Goal: Information Seeking & Learning: Learn about a topic

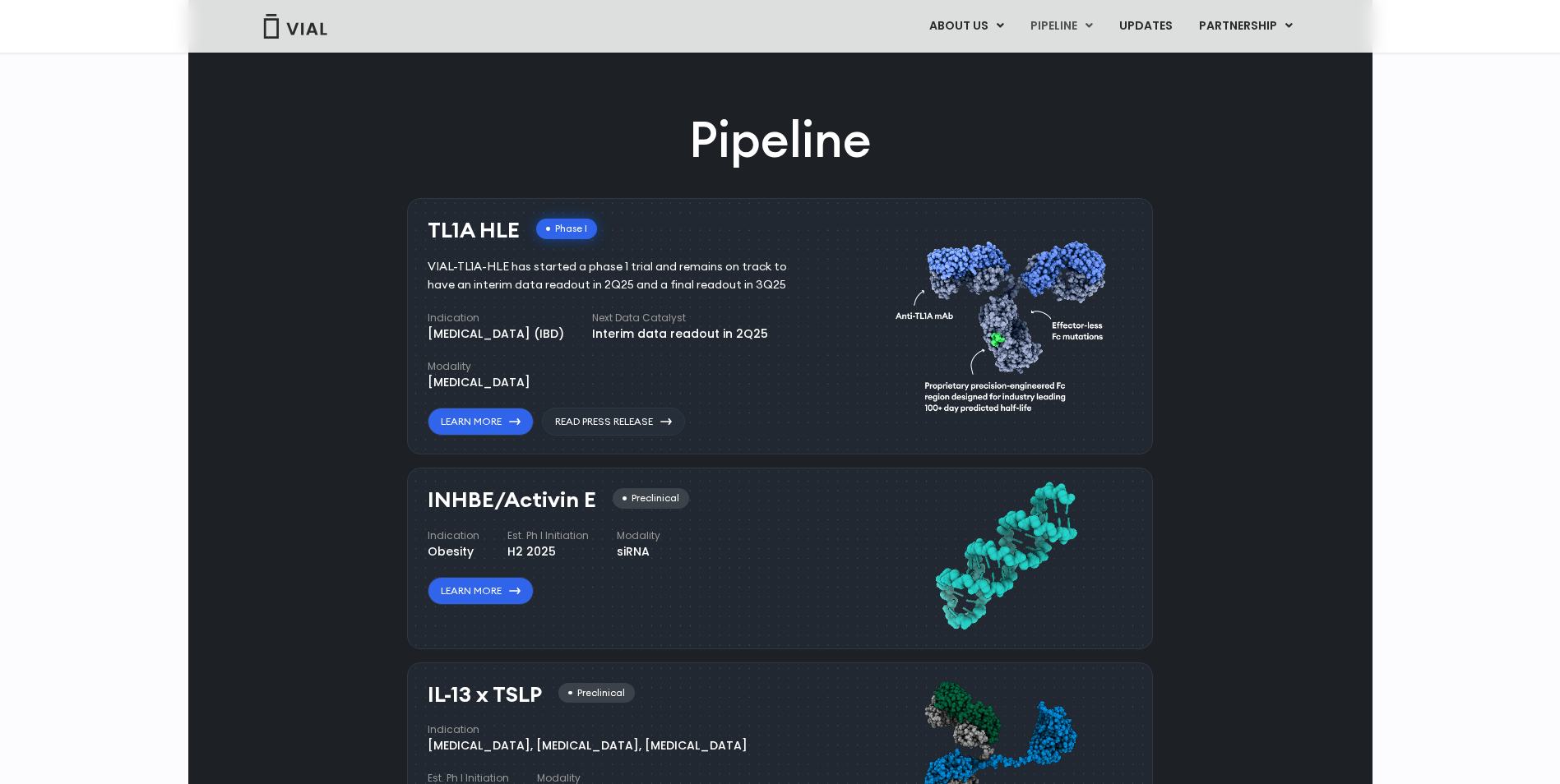
scroll to position [822, 0]
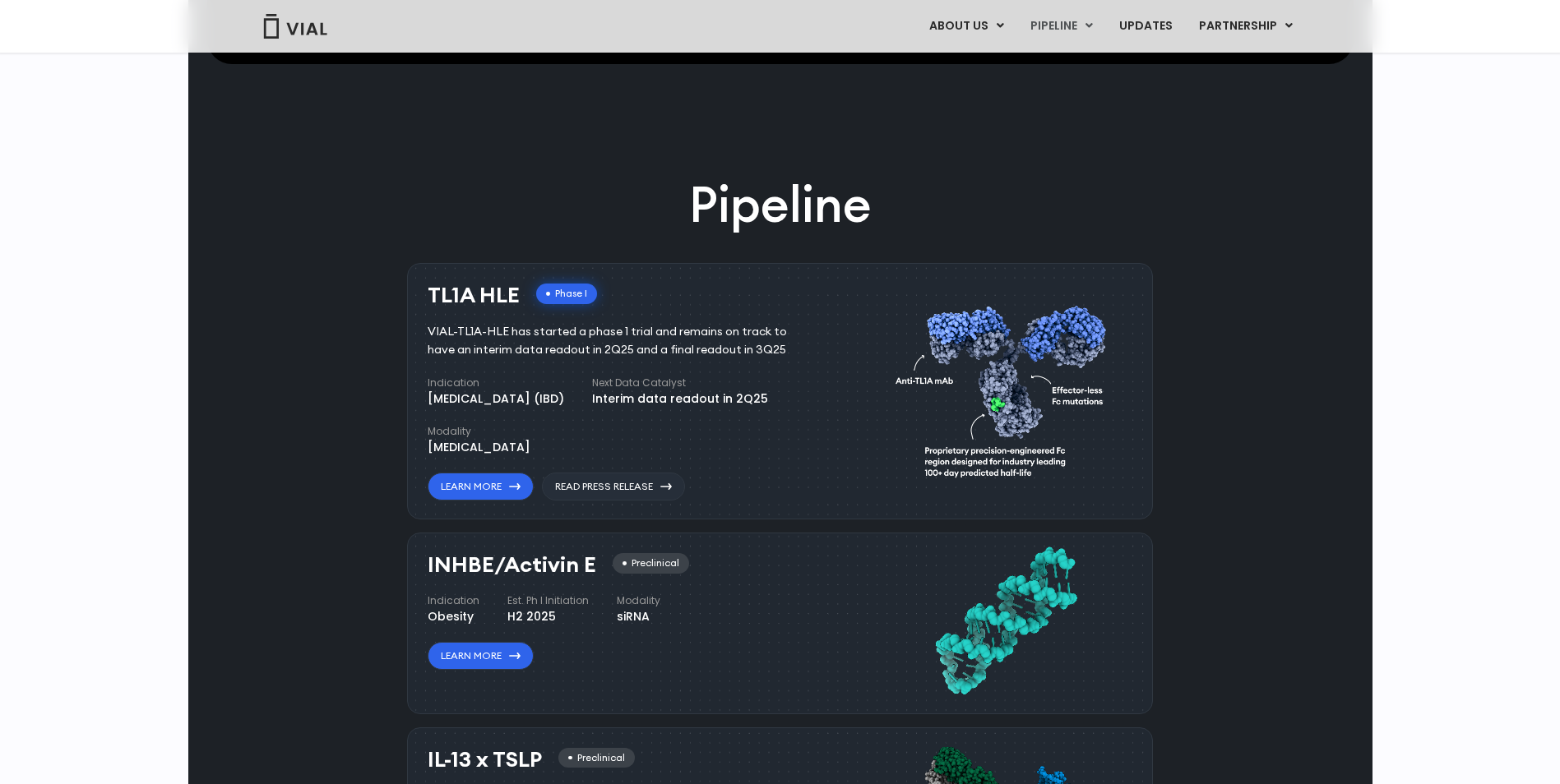
drag, startPoint x: 472, startPoint y: 298, endPoint x: 425, endPoint y: 298, distance: 47.0
click at [425, 298] on div "TL1A HLE Phase I VIAL-TL1A-HLE has started a phase 1 trial and remains on track…" at bounding box center [780, 392] width 746 height 257
copy h3 "TL1A"
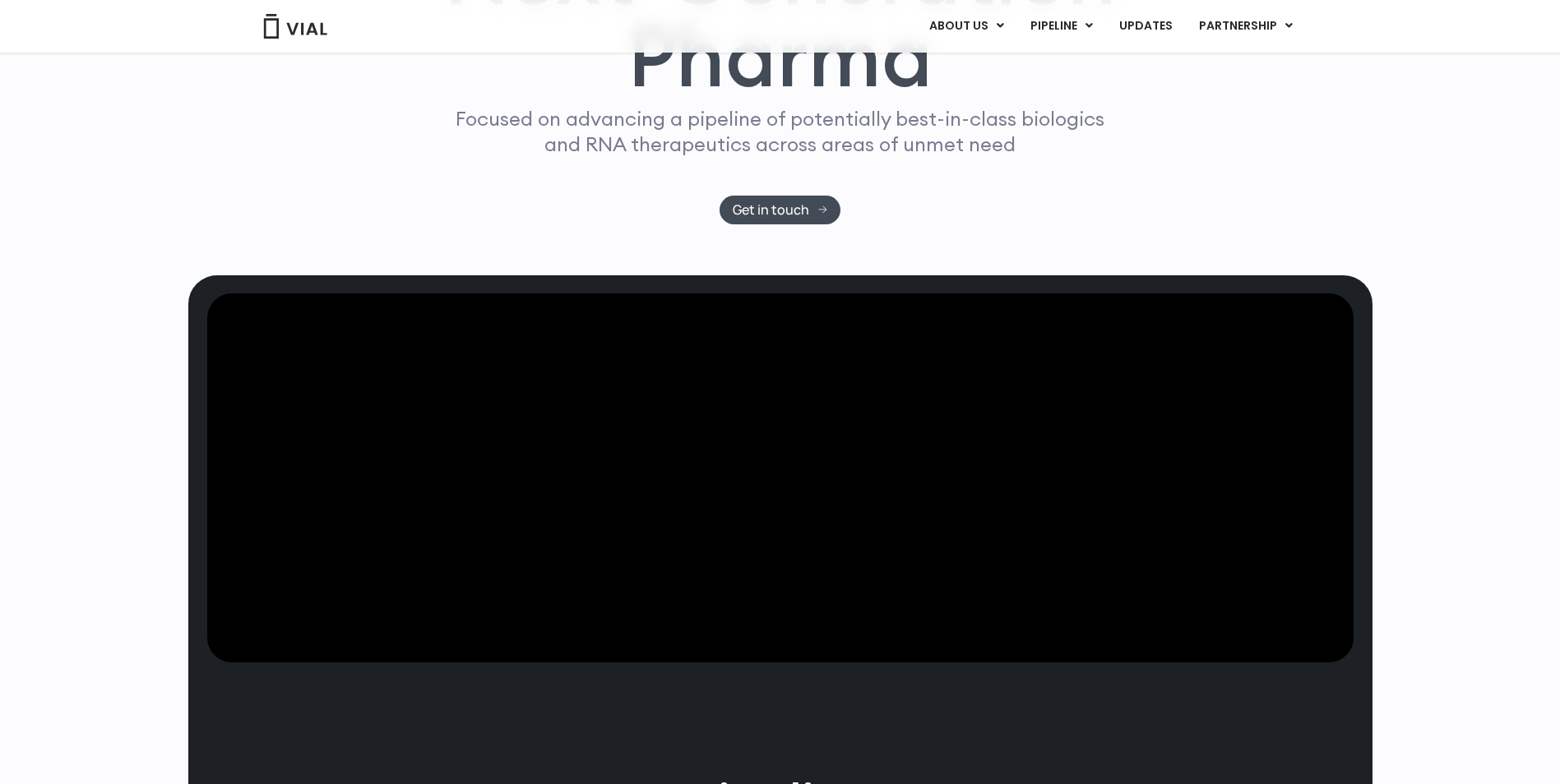
scroll to position [0, 0]
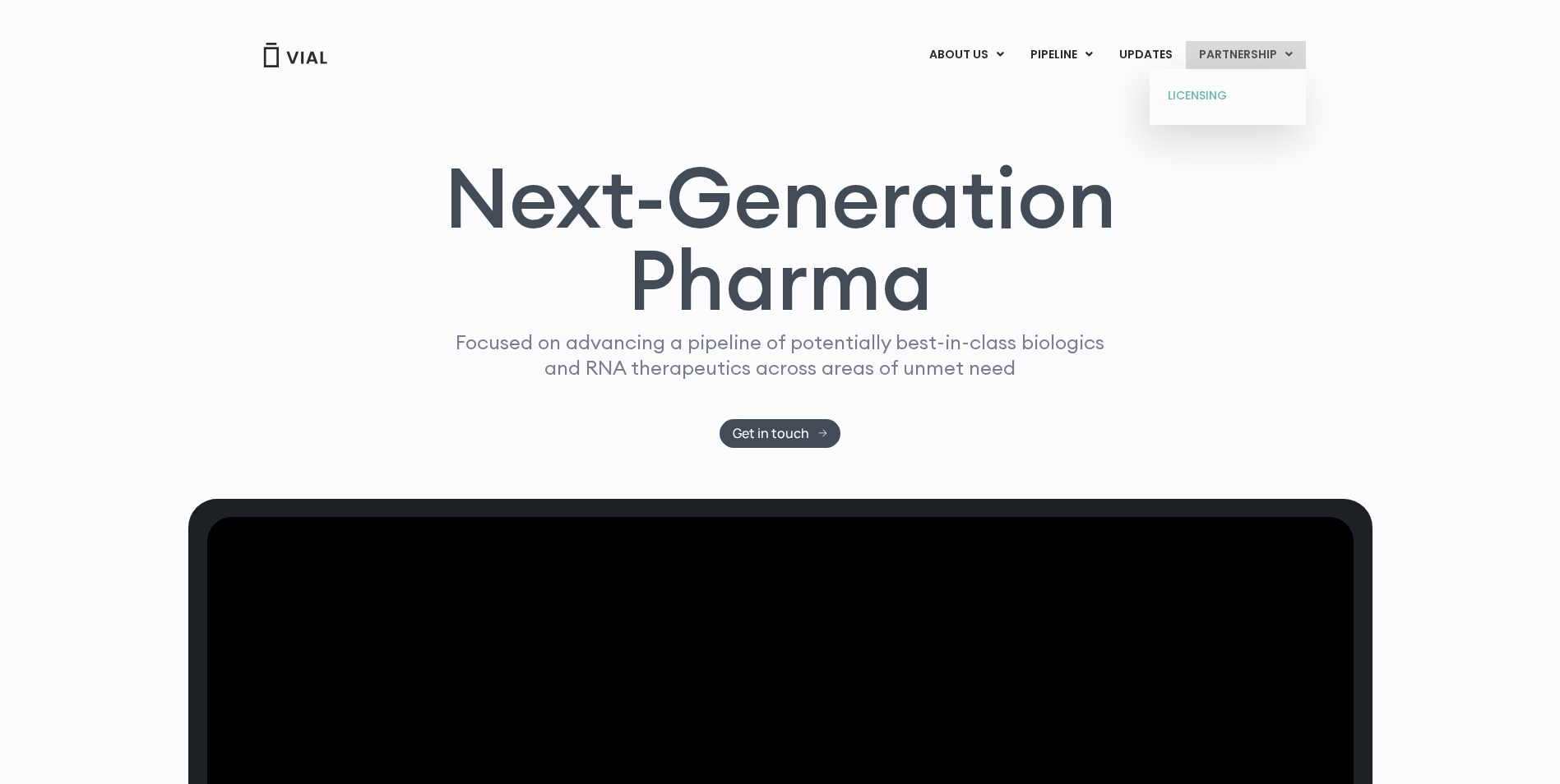
click at [1224, 88] on link "LICENSING" at bounding box center [1227, 96] width 144 height 26
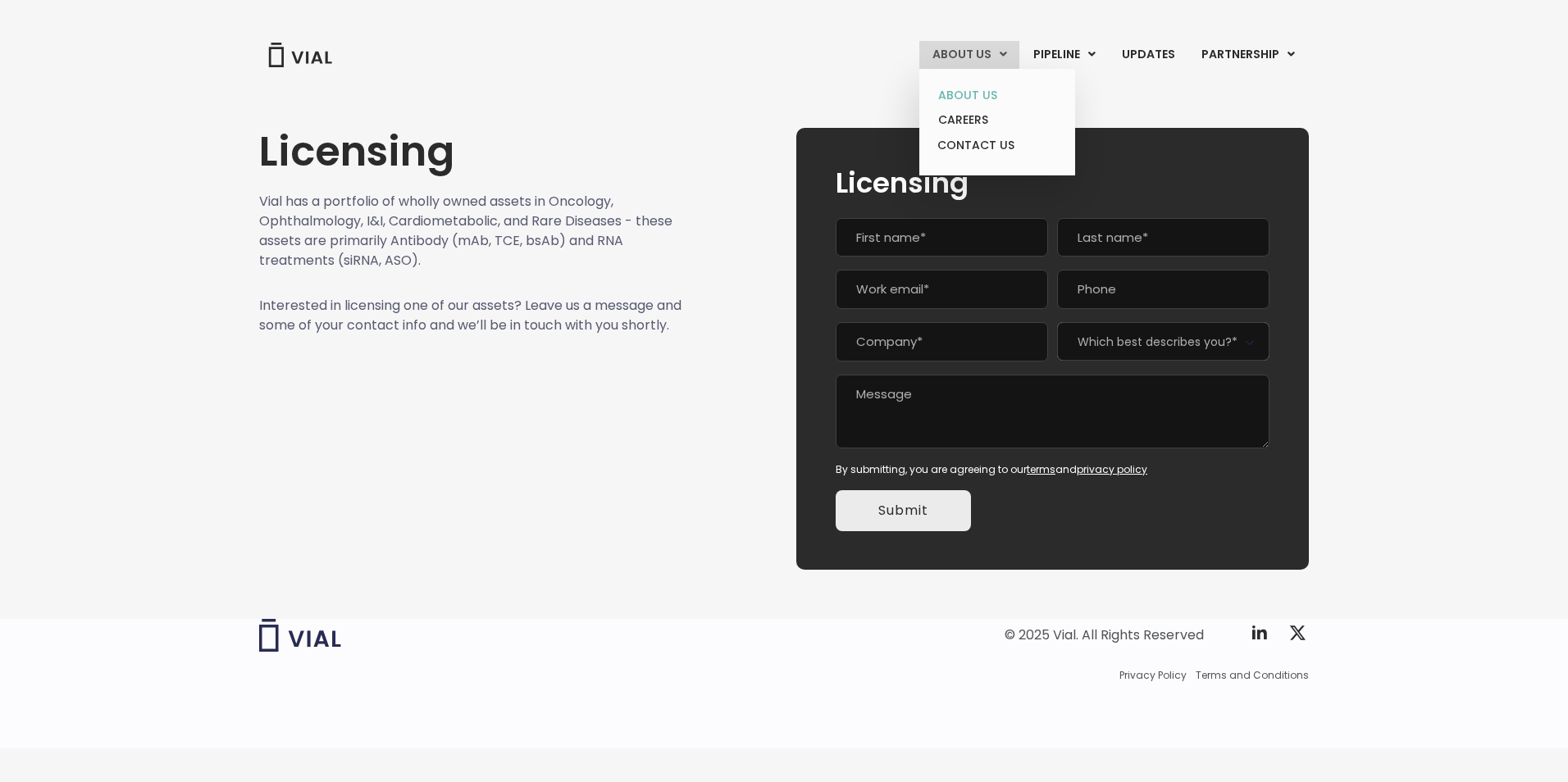
click at [986, 93] on link "ABOUT US" at bounding box center [997, 95] width 143 height 25
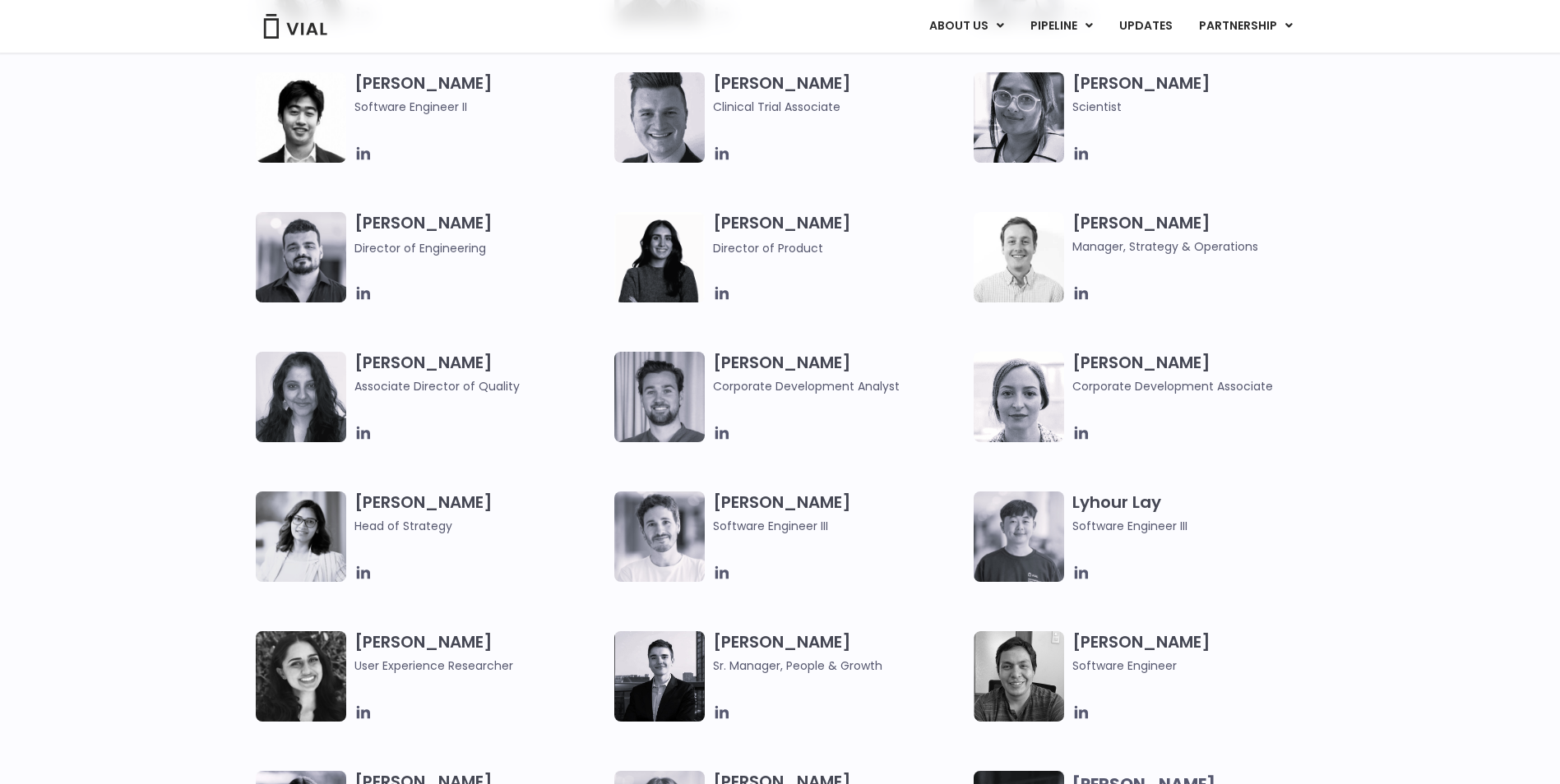
scroll to position [1973, 0]
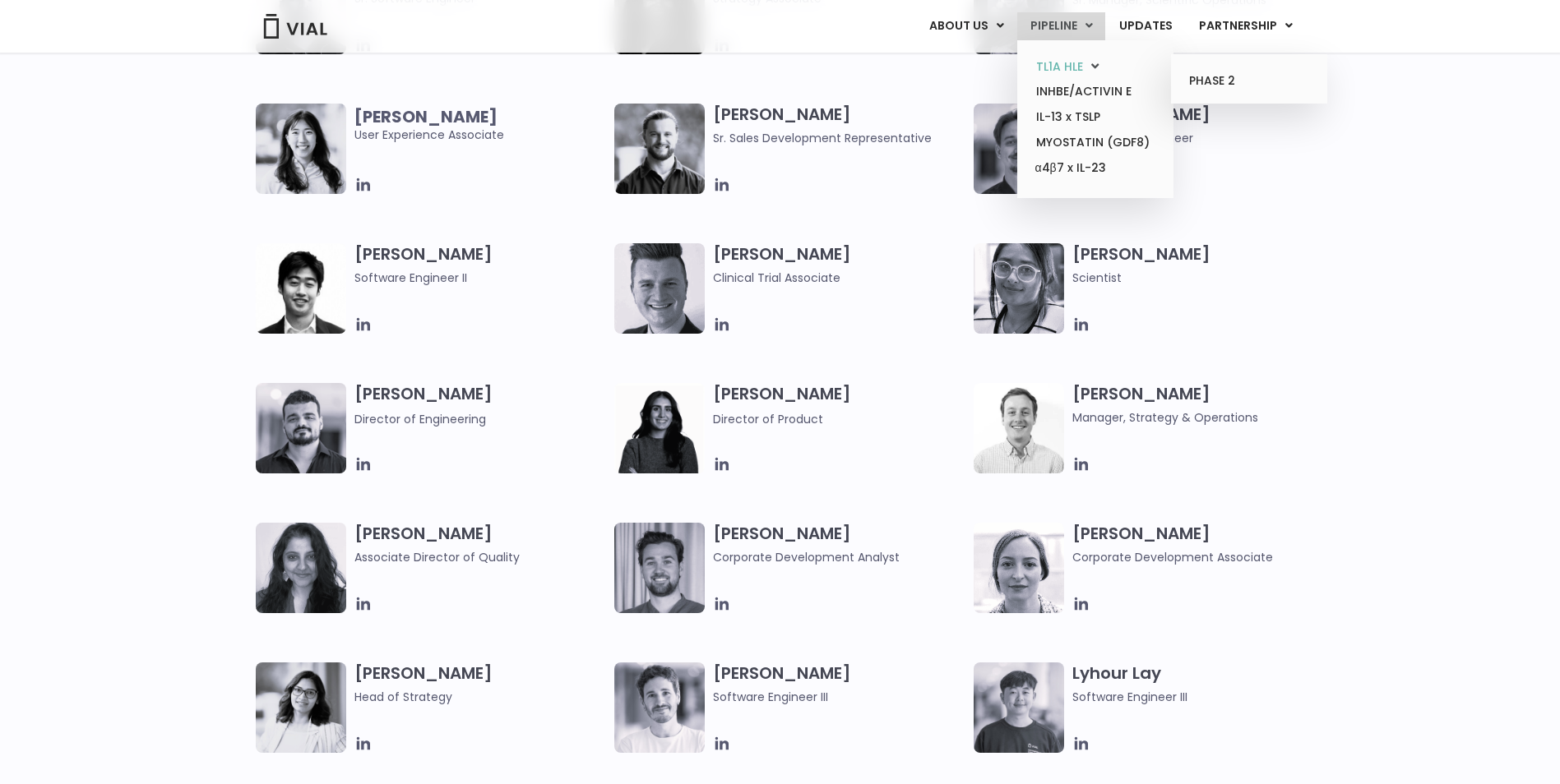
click at [1067, 60] on link "TL1A HLE" at bounding box center [1095, 66] width 144 height 25
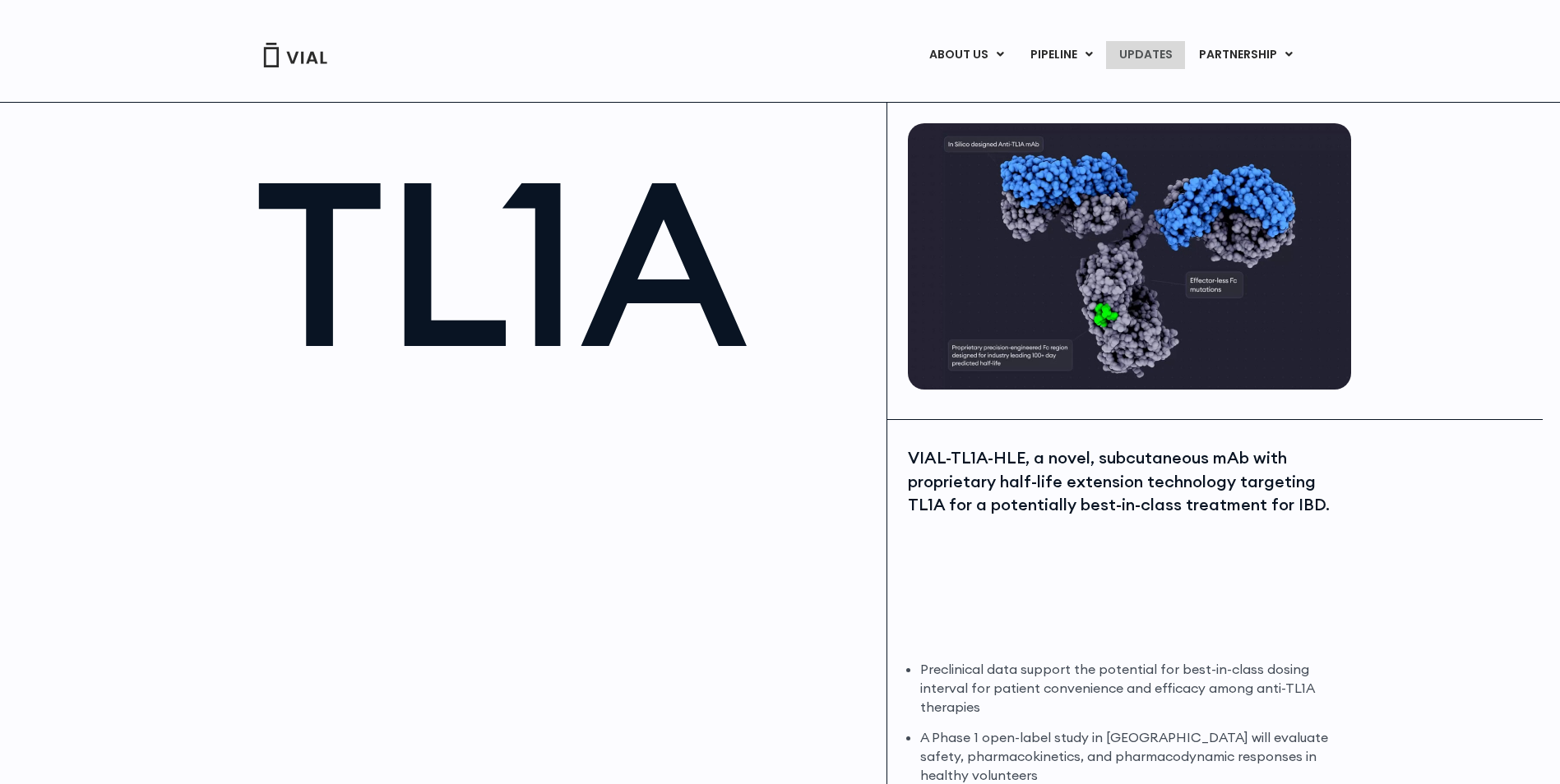
click at [1162, 53] on link "UPDATES" at bounding box center [1145, 55] width 79 height 28
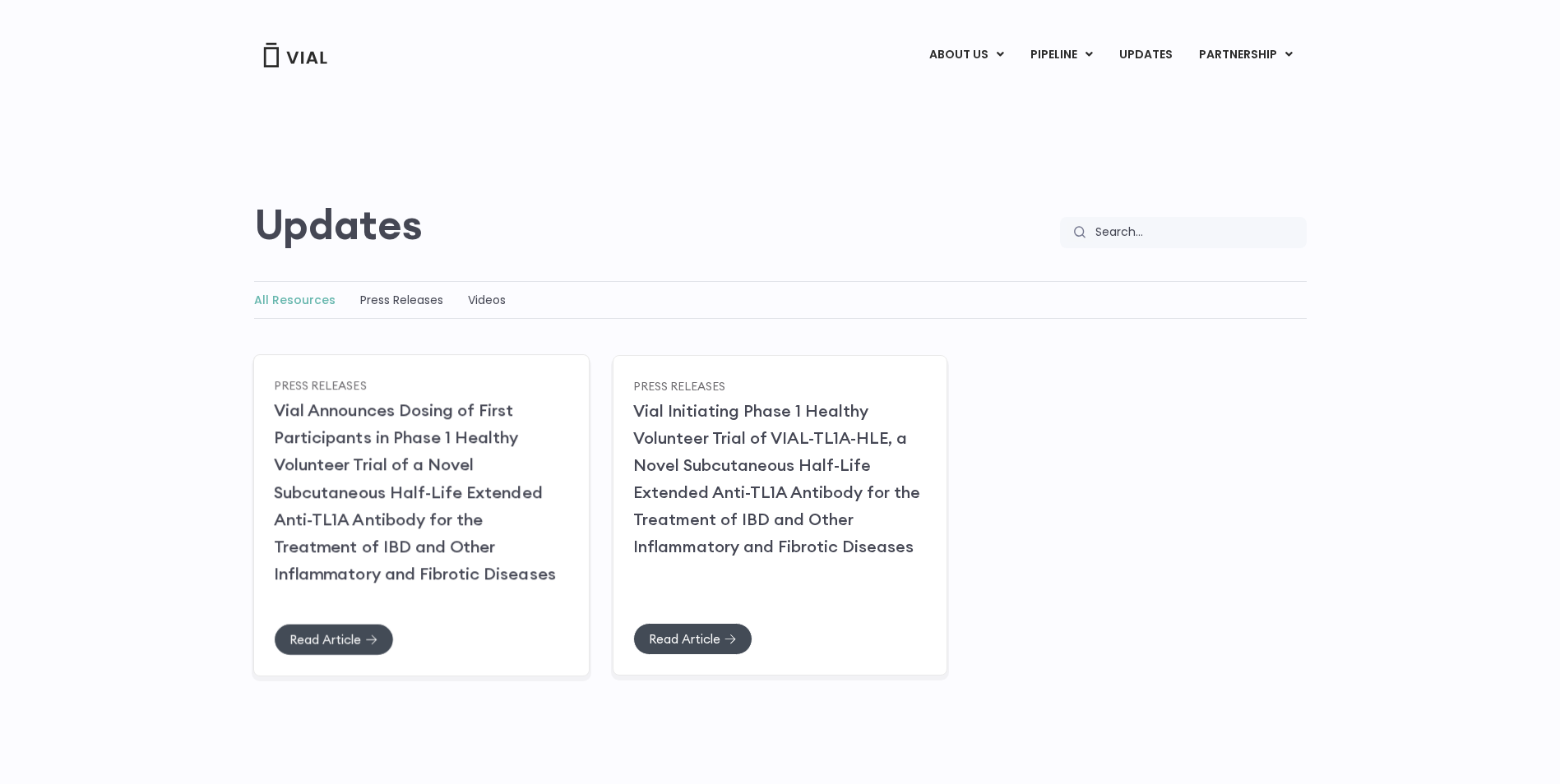
click at [523, 510] on link "Vial Announces Dosing of First Participants in Phase 1 Healthy Volunteer Trial …" at bounding box center [415, 492] width 282 height 184
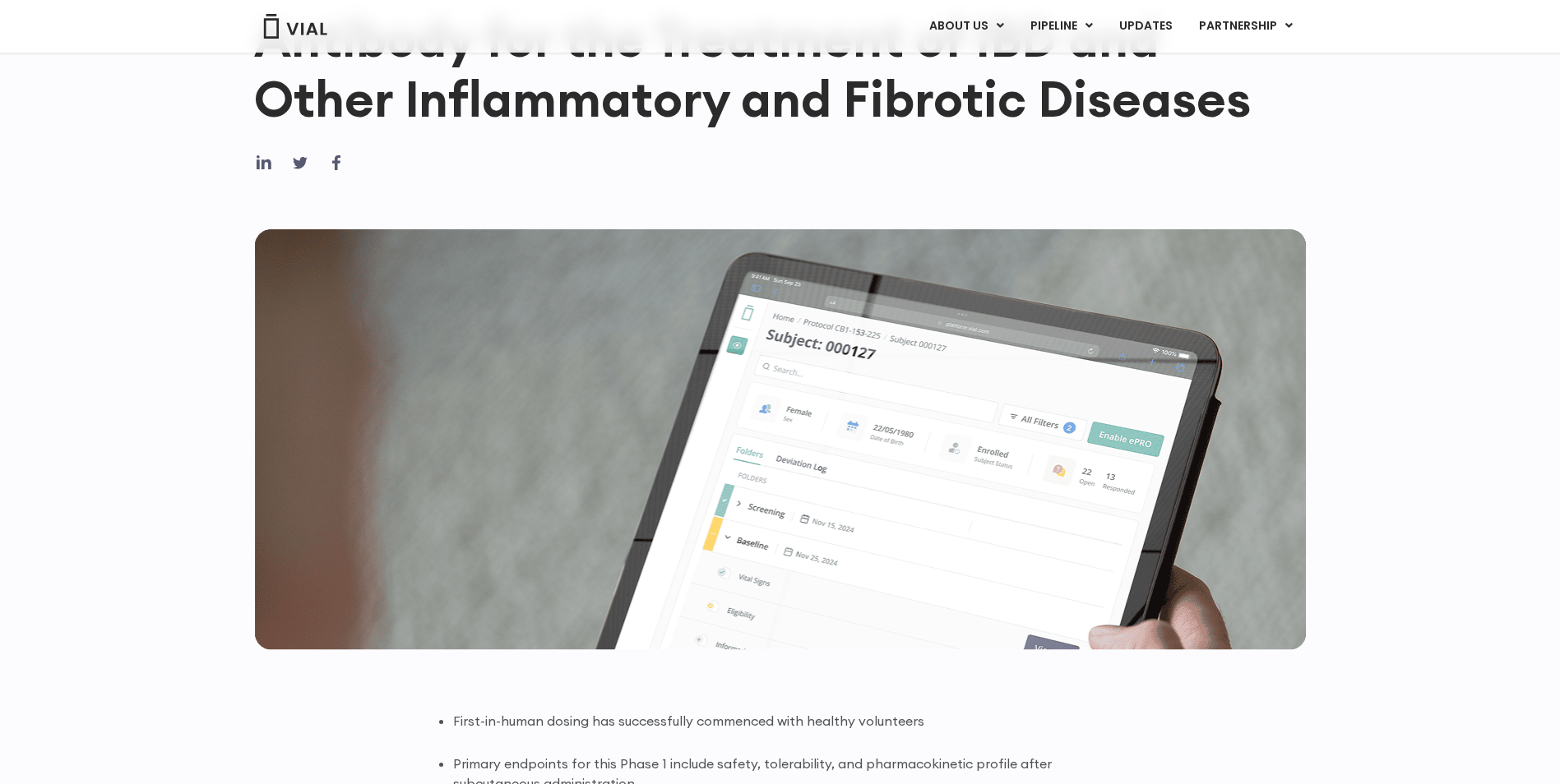
scroll to position [82, 0]
